Goal: Task Accomplishment & Management: Use online tool/utility

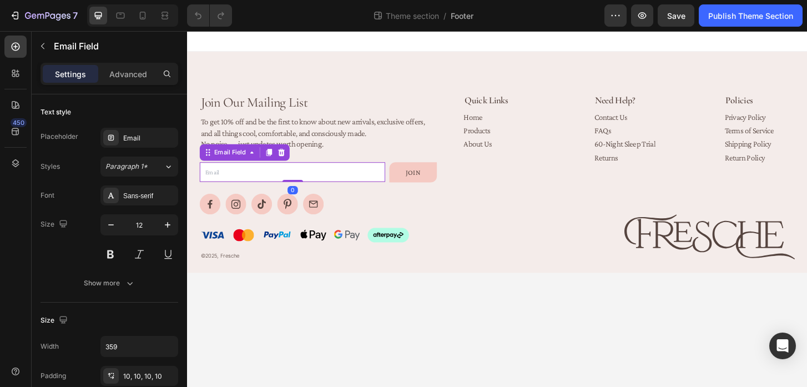
click at [371, 182] on input "email" at bounding box center [299, 183] width 199 height 22
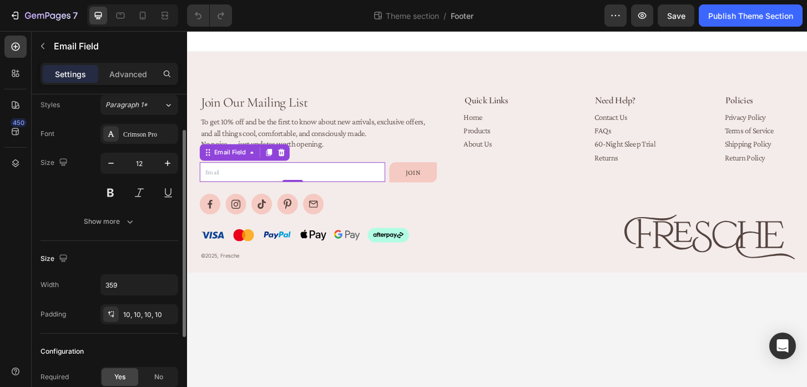
scroll to position [55, 0]
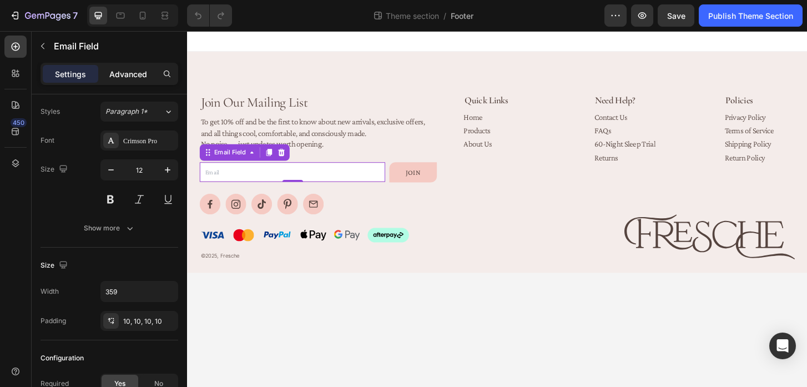
click at [141, 78] on p "Advanced" at bounding box center [128, 74] width 38 height 12
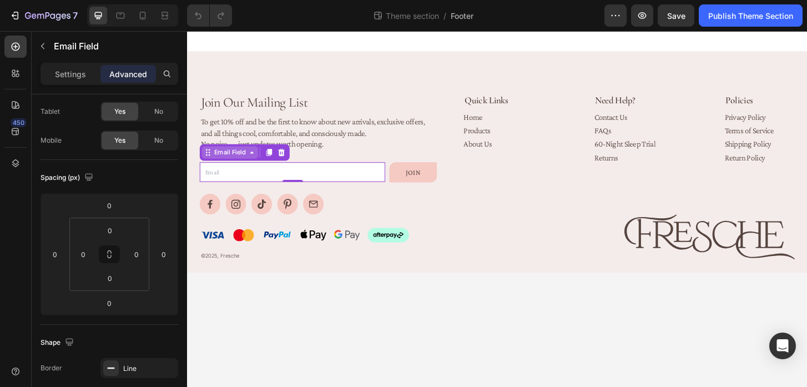
click at [221, 155] on div "Email Field" at bounding box center [233, 161] width 61 height 13
click at [324, 184] on input "email" at bounding box center [299, 183] width 199 height 22
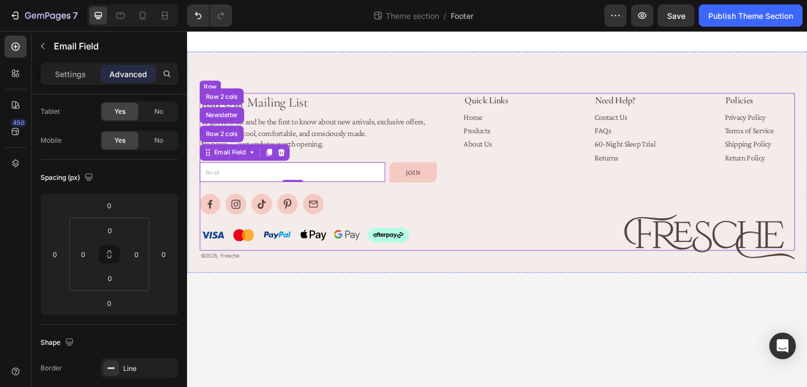
click at [472, 260] on div "Join Our Mailing List Heading To get 10% off and be the first to know about new…" at bounding box center [519, 182] width 639 height 169
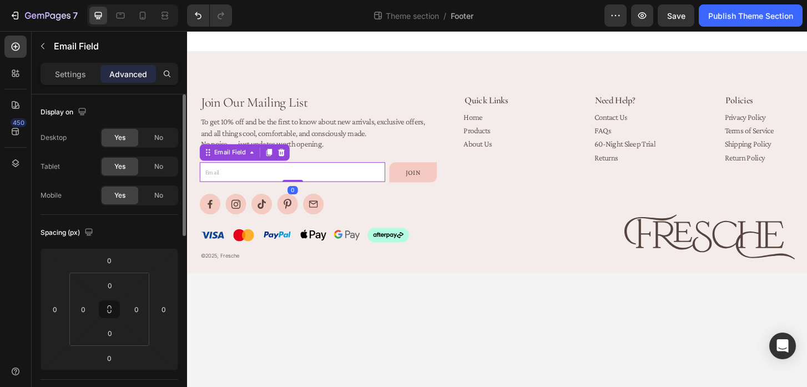
click at [394, 180] on input "email" at bounding box center [299, 183] width 199 height 22
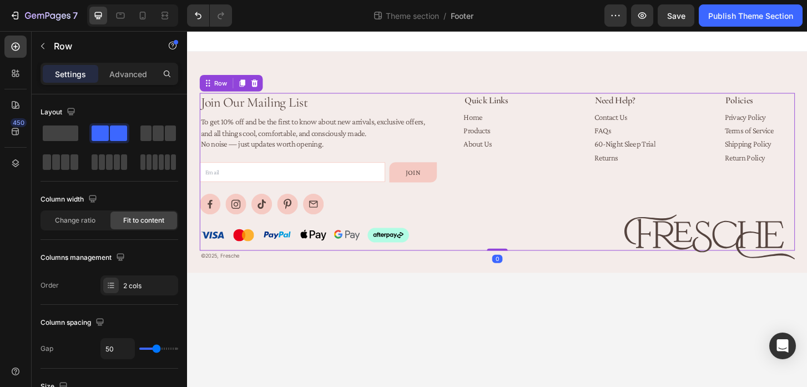
click at [462, 182] on div "Join Our Mailing List Heading To get 10% off and be the first to know about new…" at bounding box center [519, 182] width 639 height 169
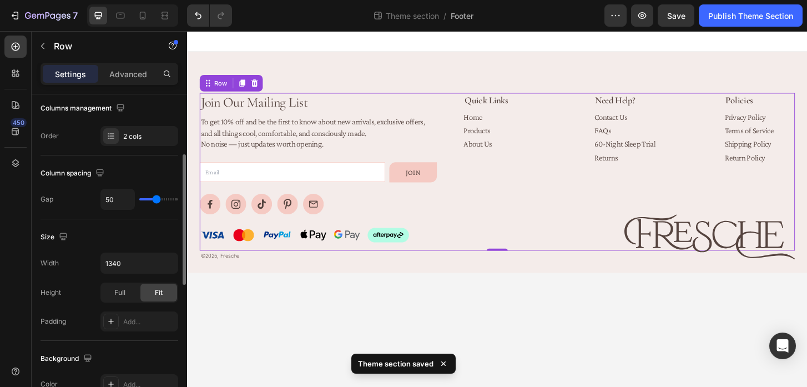
scroll to position [150, 0]
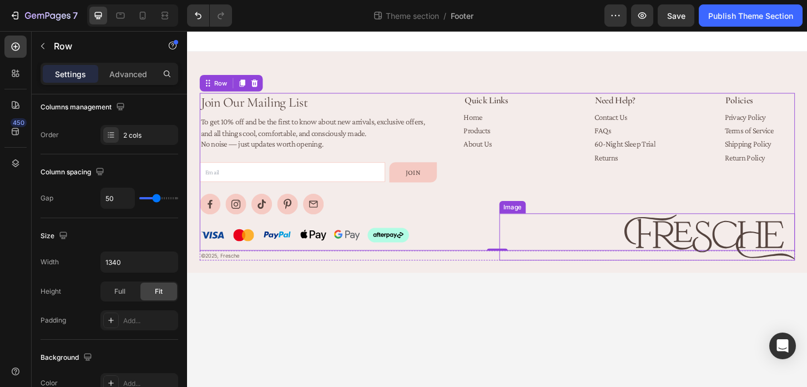
click at [707, 240] on img at bounding box center [748, 252] width 183 height 51
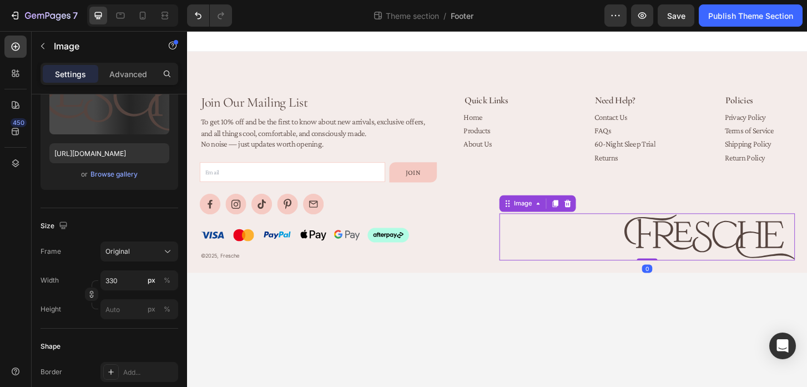
scroll to position [0, 0]
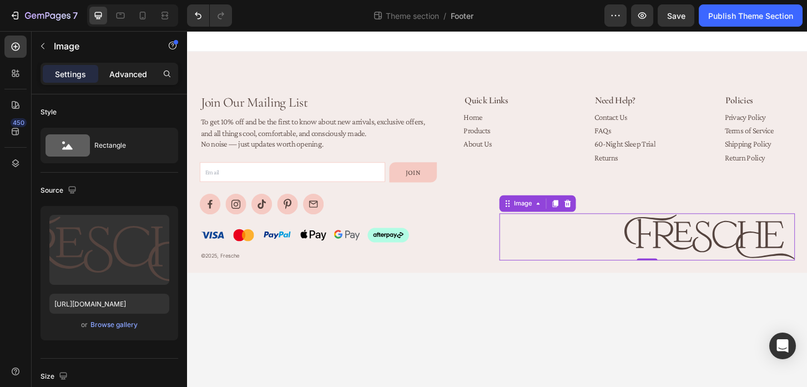
click at [122, 75] on p "Advanced" at bounding box center [128, 74] width 38 height 12
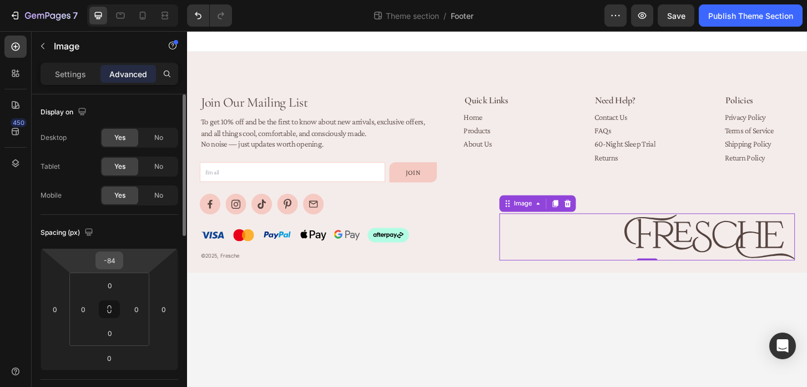
click at [115, 258] on input "-84" at bounding box center [109, 260] width 22 height 17
type input "-8"
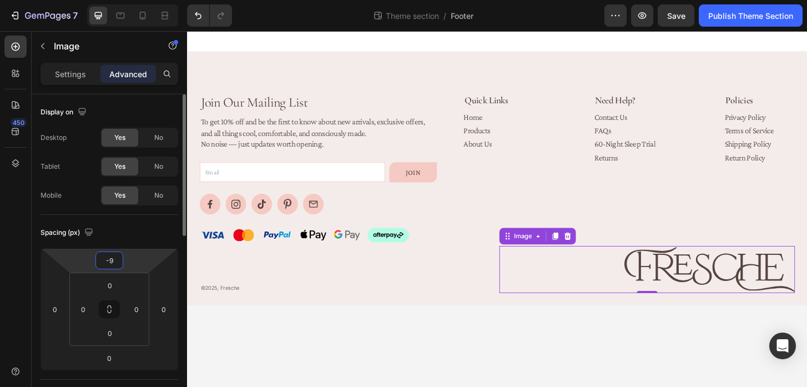
type input "-98"
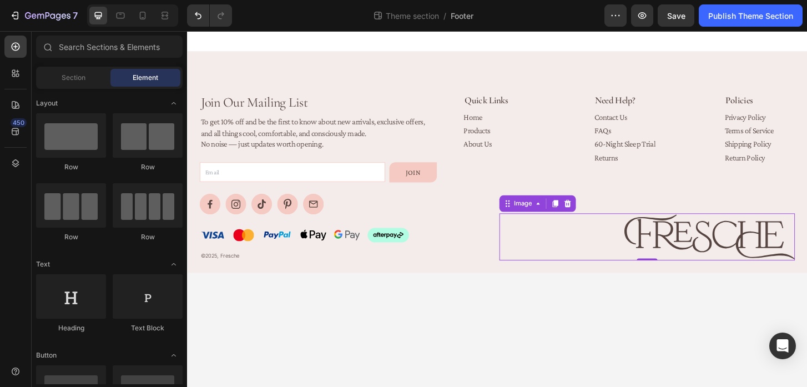
click at [692, 330] on body "Join Our Mailing List Heading To get 10% off and be the first to know about new…" at bounding box center [520, 222] width 666 height 382
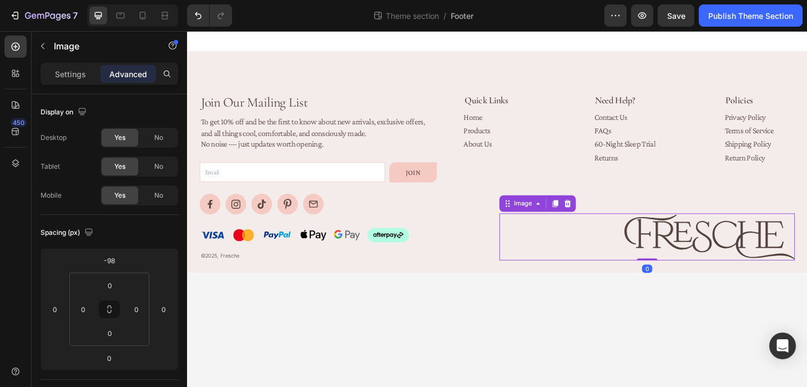
click at [723, 243] on img at bounding box center [748, 252] width 183 height 51
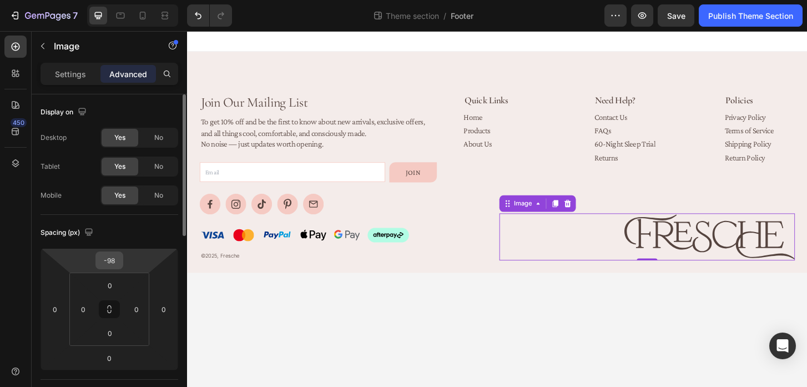
click at [119, 261] on input "-98" at bounding box center [109, 260] width 22 height 17
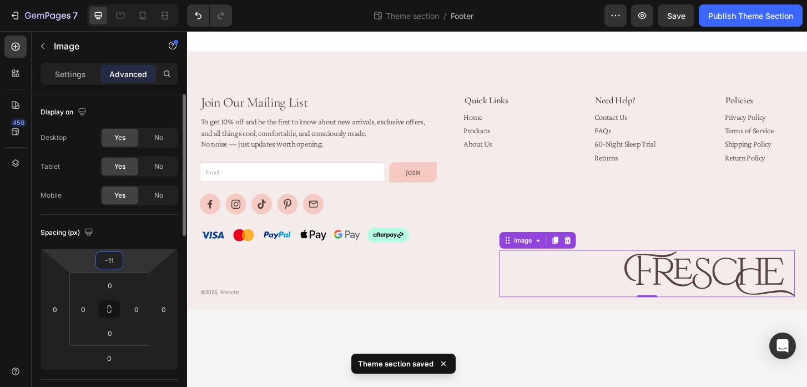
type input "-110"
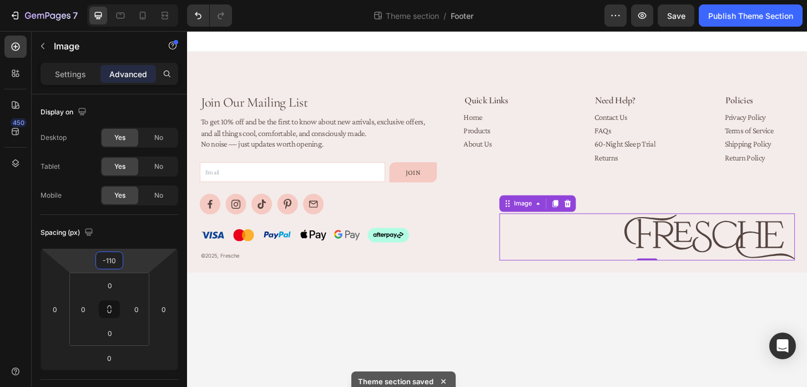
click at [352, 304] on body "Join Our Mailing List Heading To get 10% off and be the first to know about new…" at bounding box center [520, 222] width 666 height 382
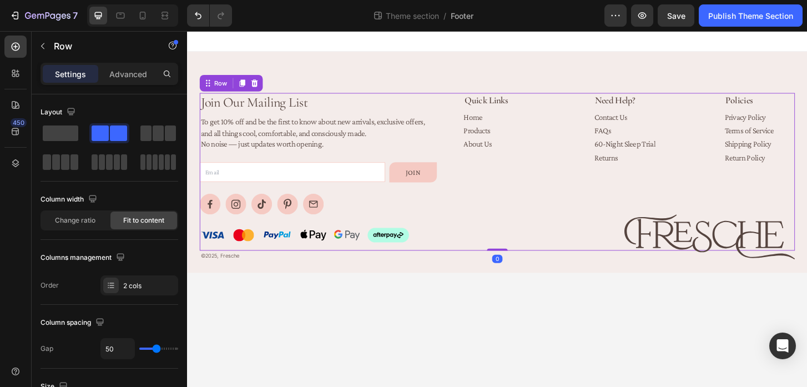
click at [476, 185] on div "Join Our Mailing List Heading To get 10% off and be the first to know about new…" at bounding box center [519, 182] width 639 height 169
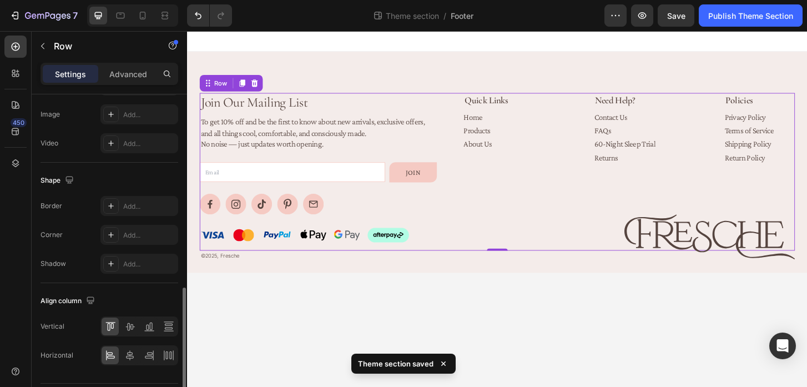
scroll to position [480, 0]
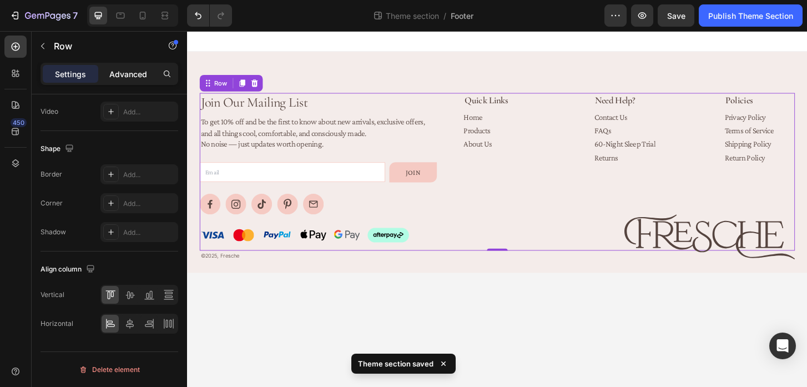
click at [131, 73] on p "Advanced" at bounding box center [128, 74] width 38 height 12
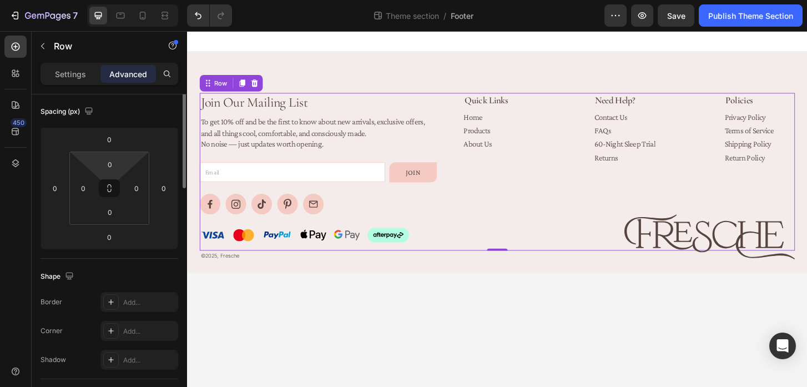
scroll to position [0, 0]
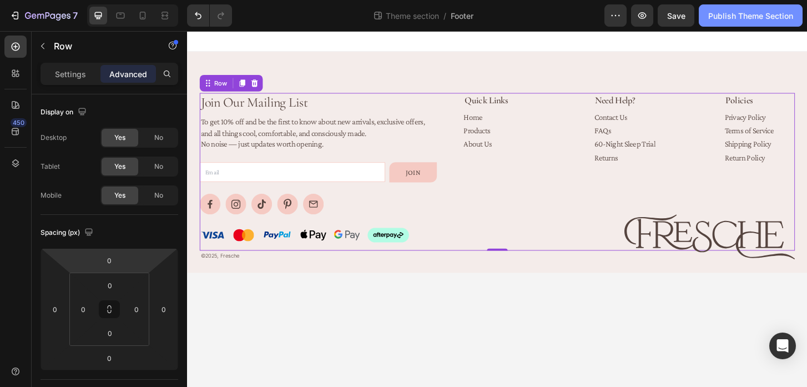
click at [749, 17] on div "Publish Theme Section" at bounding box center [750, 16] width 85 height 12
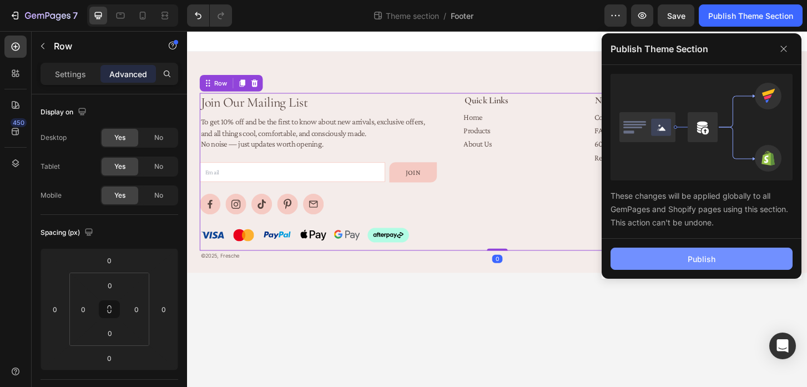
click at [736, 255] on button "Publish" at bounding box center [702, 259] width 182 height 22
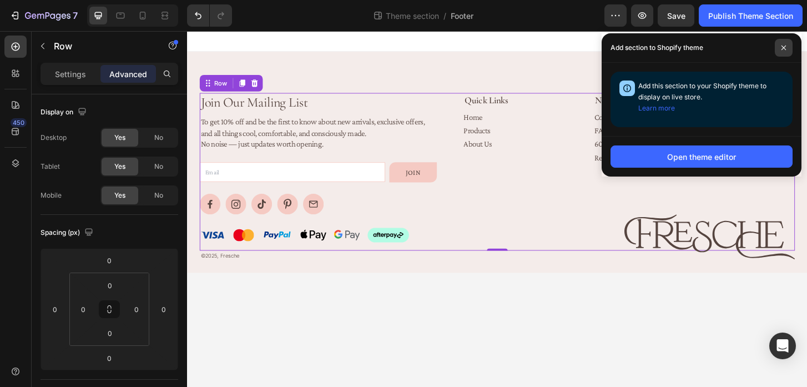
click at [783, 48] on icon at bounding box center [784, 48] width 6 height 6
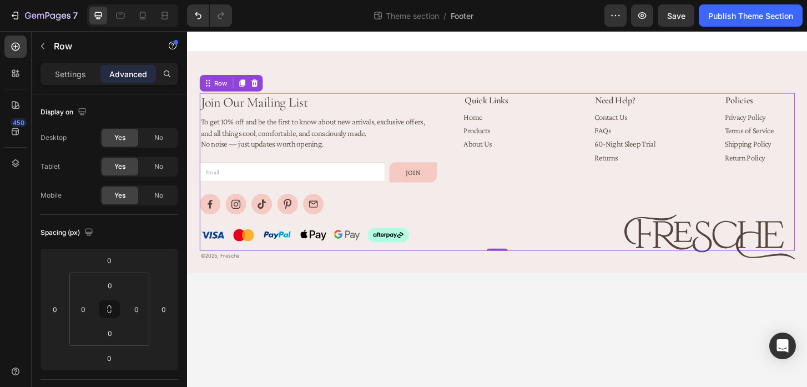
click at [355, 333] on body "Join Our Mailing List Heading To get 10% off and be the first to know about new…" at bounding box center [520, 222] width 666 height 382
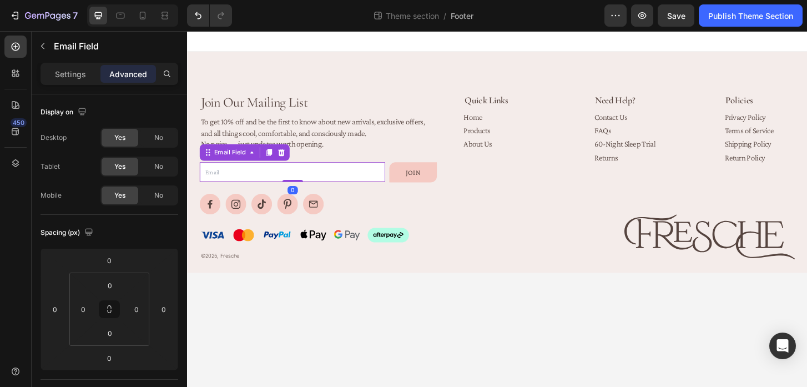
click at [253, 179] on input "email" at bounding box center [299, 183] width 199 height 22
click at [72, 73] on p "Settings" at bounding box center [70, 74] width 31 height 12
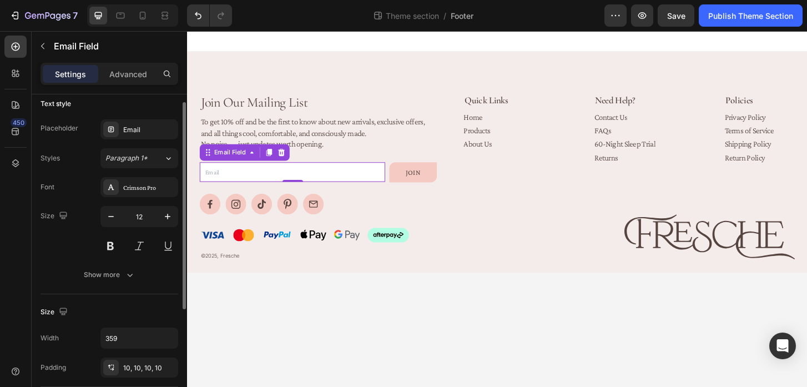
scroll to position [10, 0]
click at [153, 125] on div "Email" at bounding box center [149, 128] width 52 height 10
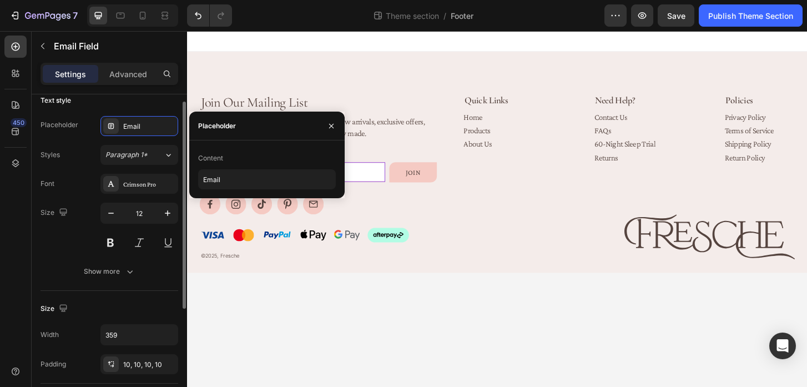
scroll to position [12, 0]
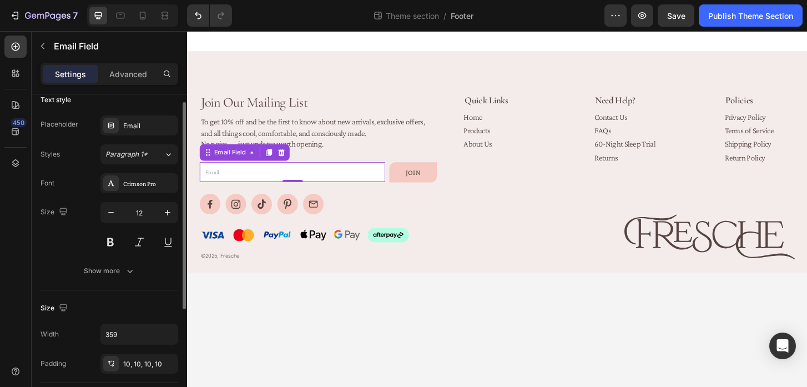
click at [85, 276] on div "Show more" at bounding box center [110, 270] width 52 height 11
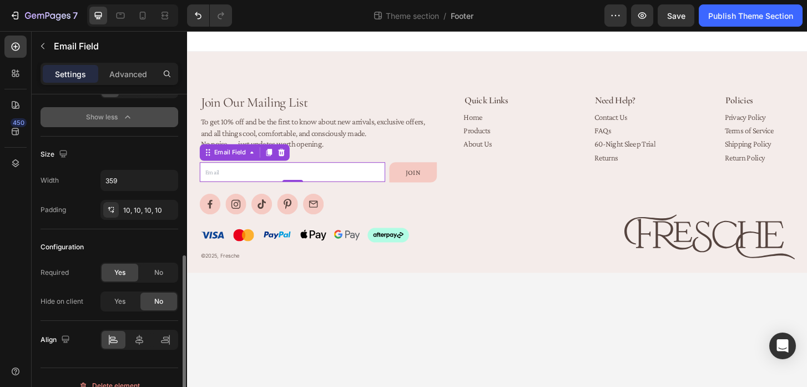
scroll to position [300, 0]
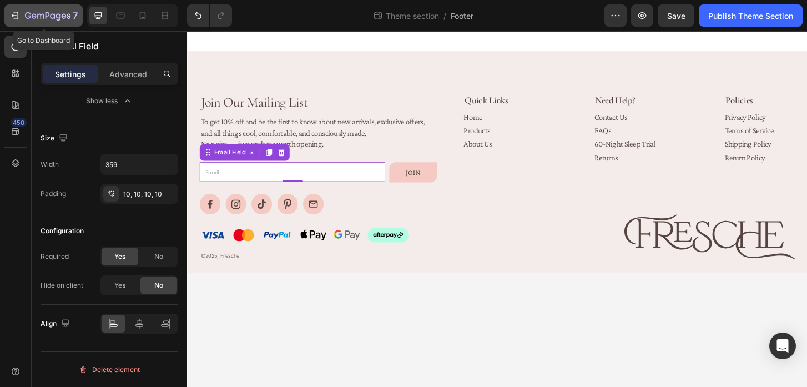
click at [16, 18] on icon "button" at bounding box center [14, 15] width 11 height 11
